Goal: Information Seeking & Learning: Learn about a topic

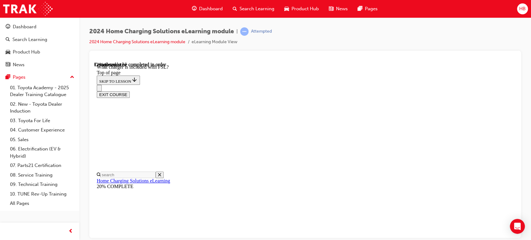
scroll to position [364, 0]
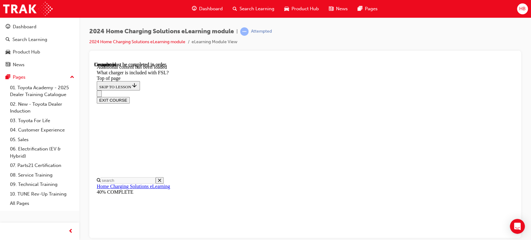
scroll to position [821, 0]
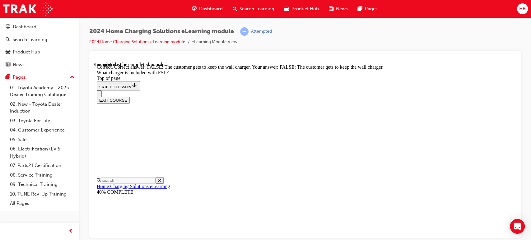
scroll to position [900, 0]
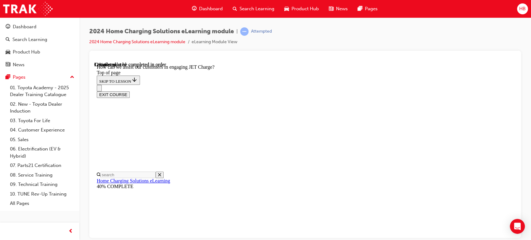
scroll to position [123, 0]
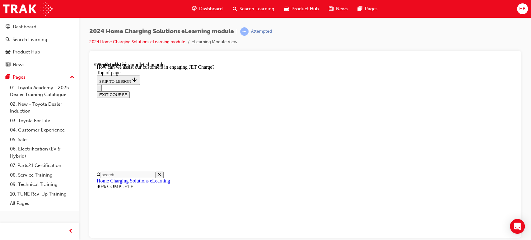
scroll to position [641, 0]
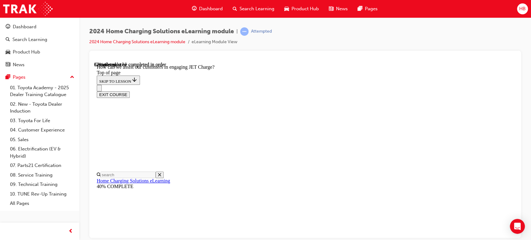
drag, startPoint x: 345, startPoint y: 198, endPoint x: 328, endPoint y: 162, distance: 39.8
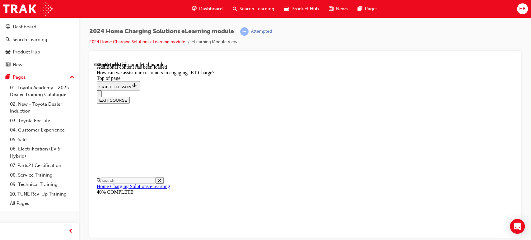
scroll to position [1400, 0]
drag, startPoint x: 313, startPoint y: 160, endPoint x: 421, endPoint y: 128, distance: 112.6
drag, startPoint x: 291, startPoint y: 190, endPoint x: 403, endPoint y: 104, distance: 141.6
drag, startPoint x: 309, startPoint y: 98, endPoint x: 342, endPoint y: 127, distance: 43.8
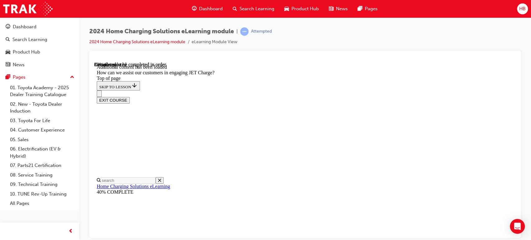
scroll to position [1365, 0]
drag, startPoint x: 323, startPoint y: 131, endPoint x: 356, endPoint y: 167, distance: 49.3
drag, startPoint x: 308, startPoint y: 195, endPoint x: 336, endPoint y: 109, distance: 90.6
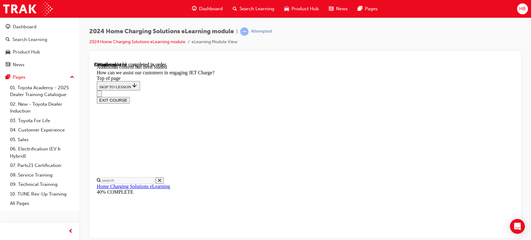
drag, startPoint x: 324, startPoint y: 136, endPoint x: 377, endPoint y: 154, distance: 56.5
drag, startPoint x: 295, startPoint y: 134, endPoint x: 334, endPoint y: 126, distance: 39.7
drag, startPoint x: 323, startPoint y: 123, endPoint x: 370, endPoint y: 118, distance: 46.3
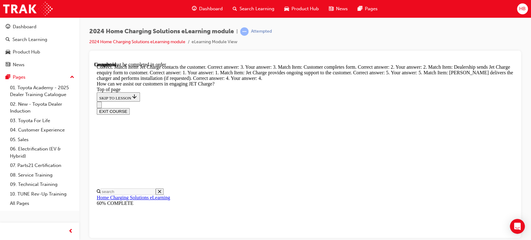
scroll to position [1676, 0]
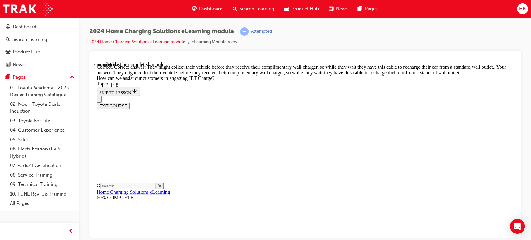
scroll to position [1779, 0]
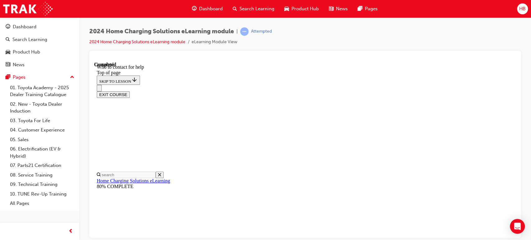
scroll to position [765, 0]
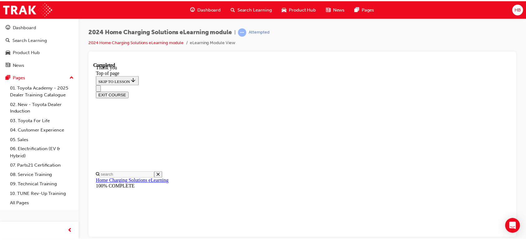
scroll to position [228, 0]
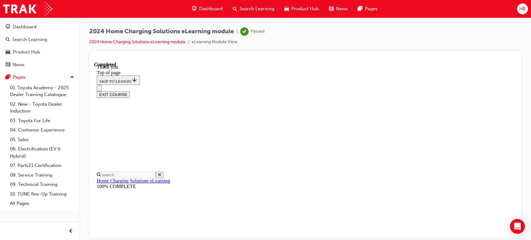
click at [130, 91] on button "EXIT COURSE" at bounding box center [113, 94] width 33 height 7
click at [247, 10] on span "Search Learning" at bounding box center [257, 8] width 35 height 7
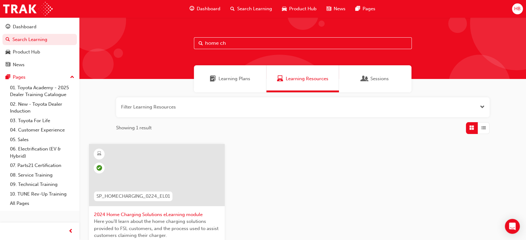
drag, startPoint x: 244, startPoint y: 44, endPoint x: 128, endPoint y: 50, distance: 116.2
click at [128, 50] on div "home ch" at bounding box center [302, 48] width 446 height 62
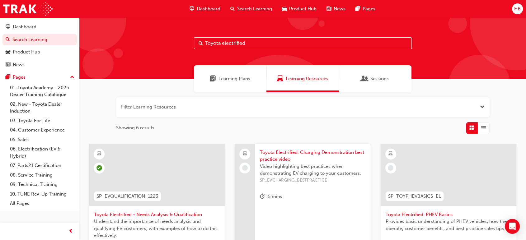
drag, startPoint x: 267, startPoint y: 40, endPoint x: 176, endPoint y: 49, distance: 91.9
click at [176, 49] on div "Toyota electrified" at bounding box center [302, 48] width 446 height 62
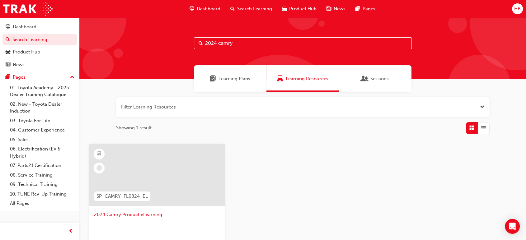
type input "2024 camry"
click at [136, 212] on span "2024 Camry Product eLearning" at bounding box center [157, 214] width 126 height 7
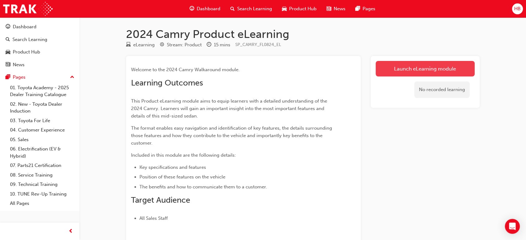
click at [422, 68] on link "Launch eLearning module" at bounding box center [424, 69] width 99 height 16
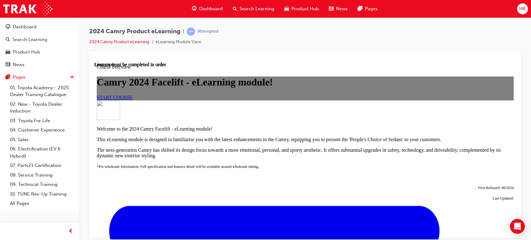
click at [133, 100] on span "START COURSE" at bounding box center [115, 97] width 36 height 5
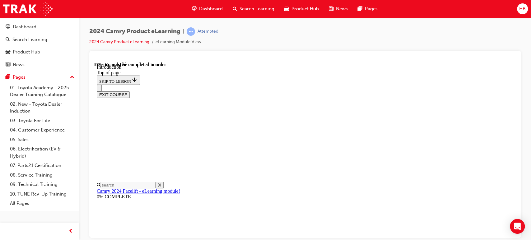
scroll to position [157, 0]
drag, startPoint x: 321, startPoint y: 175, endPoint x: 320, endPoint y: 160, distance: 15.0
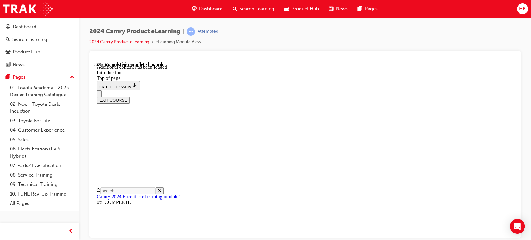
scroll to position [813, 0]
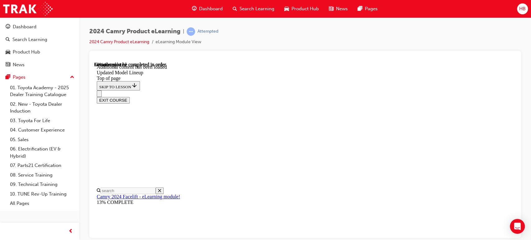
drag, startPoint x: 370, startPoint y: 114, endPoint x: 308, endPoint y: 127, distance: 63.6
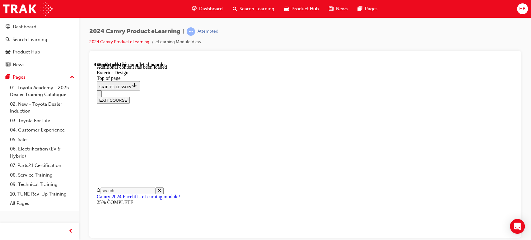
scroll to position [434, 0]
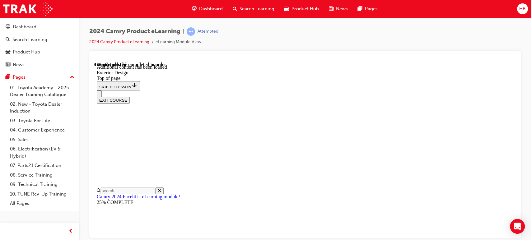
scroll to position [51, 0]
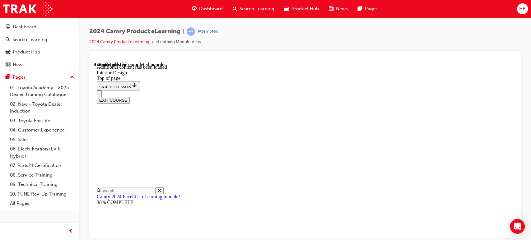
drag, startPoint x: 450, startPoint y: 113, endPoint x: 396, endPoint y: 119, distance: 54.4
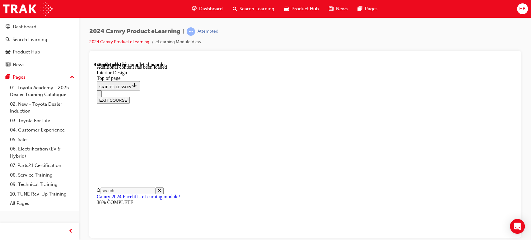
scroll to position [14, 0]
drag, startPoint x: 493, startPoint y: 160, endPoint x: 489, endPoint y: 159, distance: 3.8
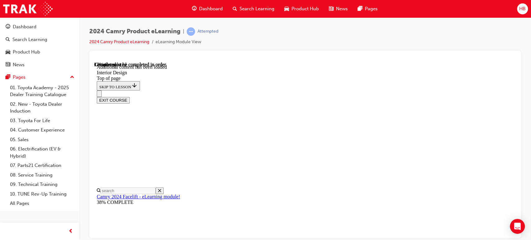
scroll to position [250, 0]
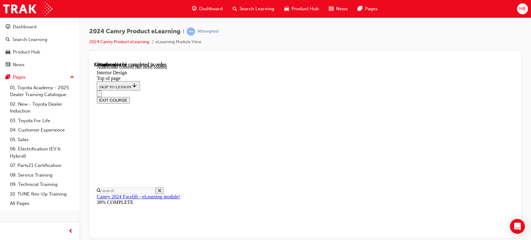
scroll to position [144, 0]
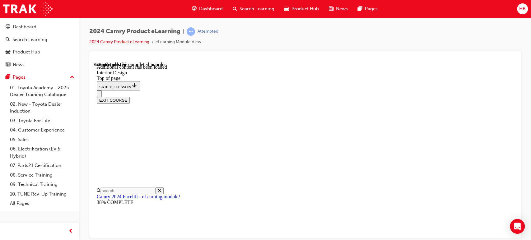
scroll to position [223, 0]
